Goal: Information Seeking & Learning: Find specific fact

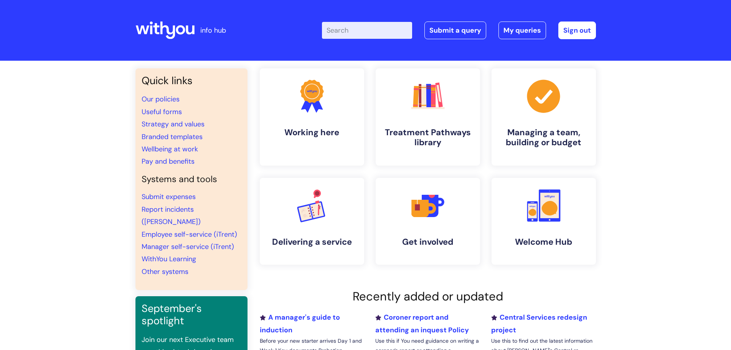
click at [341, 31] on input "Enter your search term here..." at bounding box center [367, 30] width 90 height 17
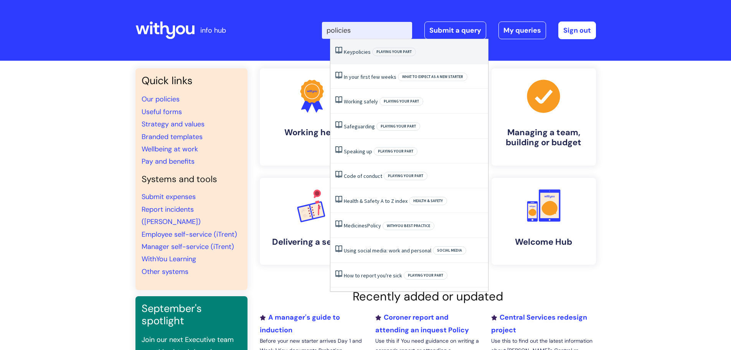
type input "policies"
click button "Search" at bounding box center [0, 0] width 0 height 0
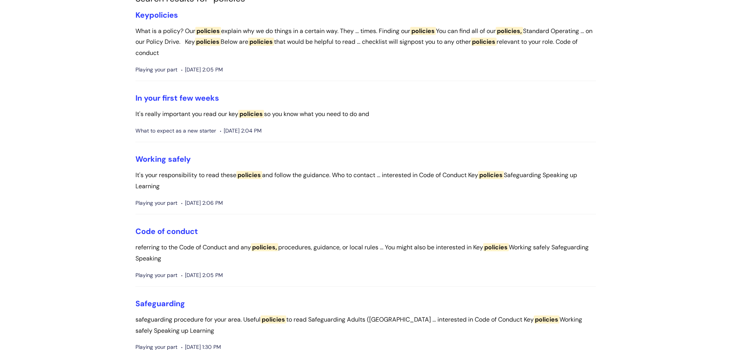
scroll to position [77, 0]
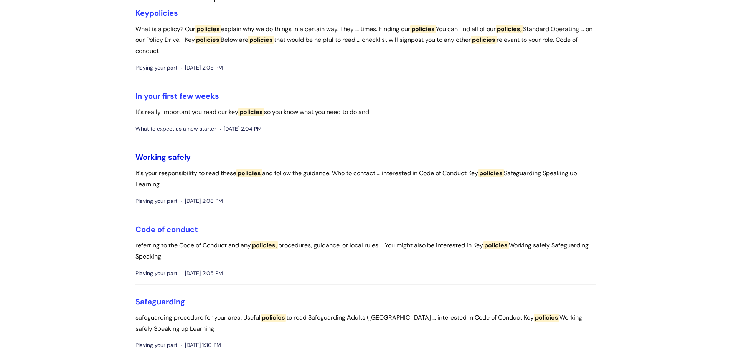
drag, startPoint x: 155, startPoint y: 156, endPoint x: 160, endPoint y: 158, distance: 5.1
click at [155, 155] on link "Working safely" at bounding box center [162, 157] width 55 height 10
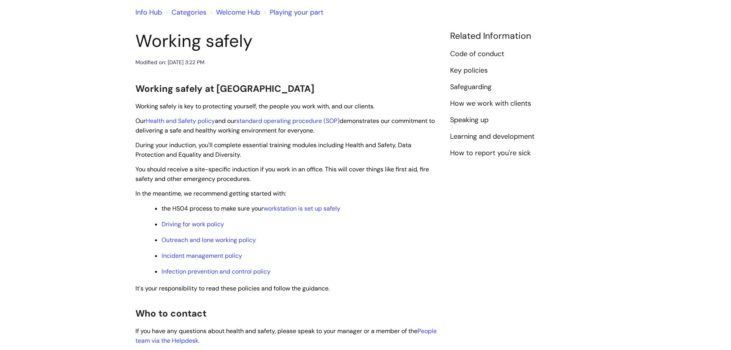
scroll to position [77, 0]
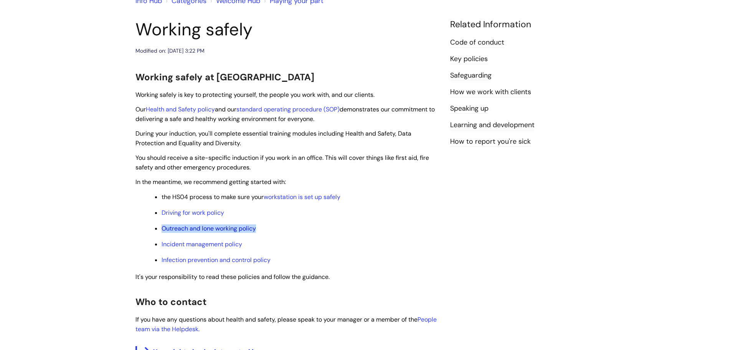
drag, startPoint x: 257, startPoint y: 228, endPoint x: 162, endPoint y: 232, distance: 95.3
click at [162, 232] on p "Outreach and lone working policy" at bounding box center [300, 228] width 277 height 8
click at [188, 227] on link "Outreach and lone working policy" at bounding box center [209, 228] width 94 height 8
